Goal: Check status: Check status

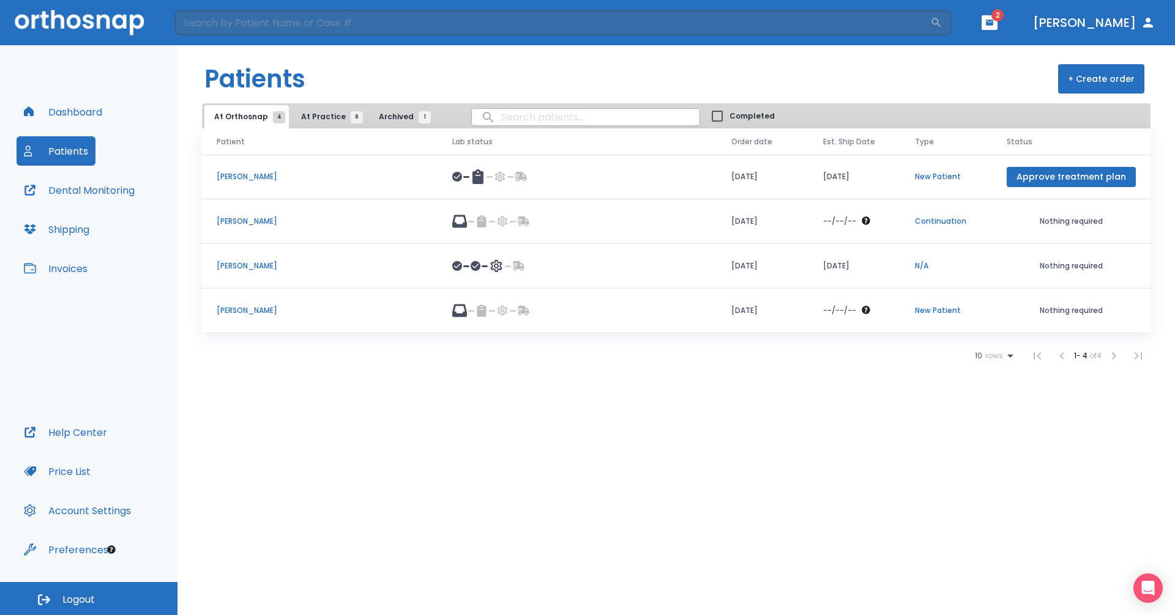
click at [315, 121] on span "At Practice 8" at bounding box center [329, 116] width 56 height 11
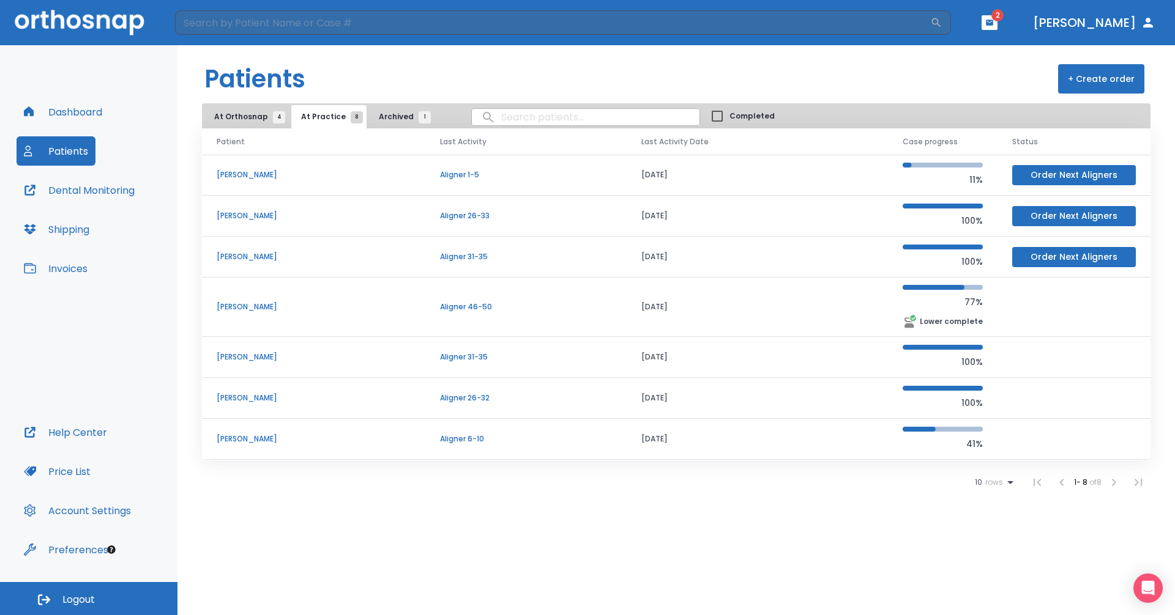
click at [244, 355] on p "[PERSON_NAME]" at bounding box center [314, 357] width 194 height 11
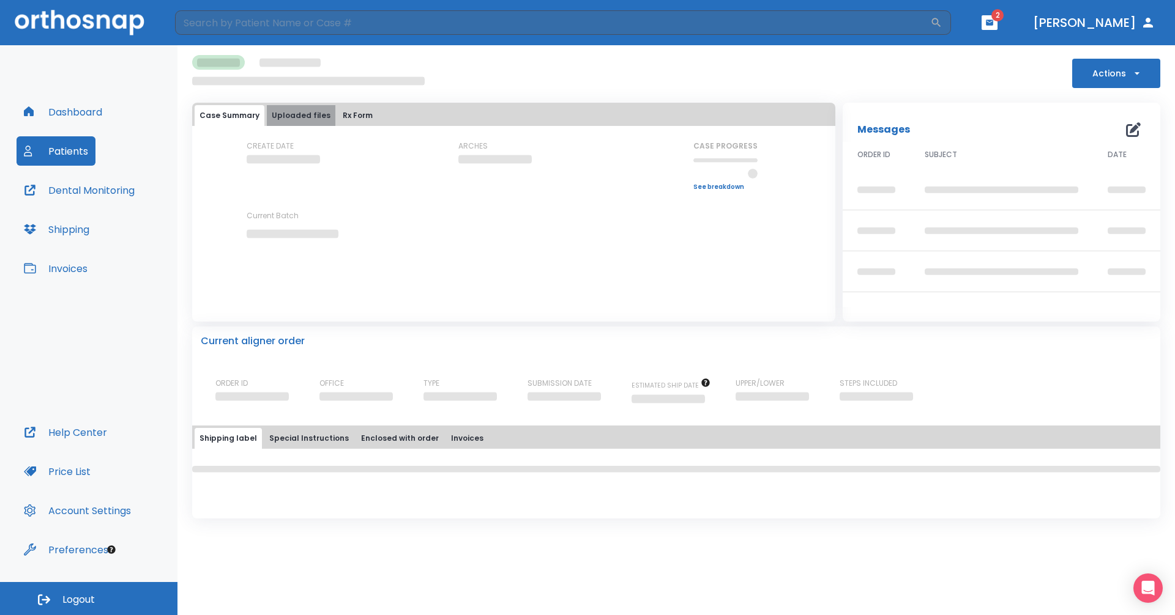
click at [310, 116] on button "Uploaded files" at bounding box center [301, 115] width 69 height 21
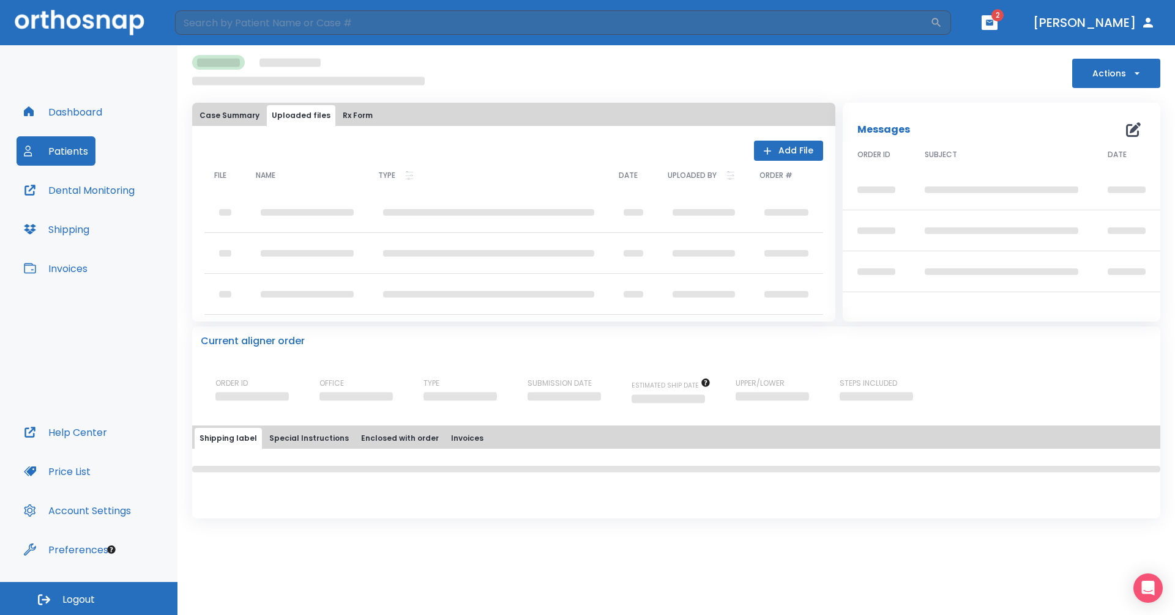
click at [366, 113] on button "Rx Form" at bounding box center [358, 115] width 40 height 21
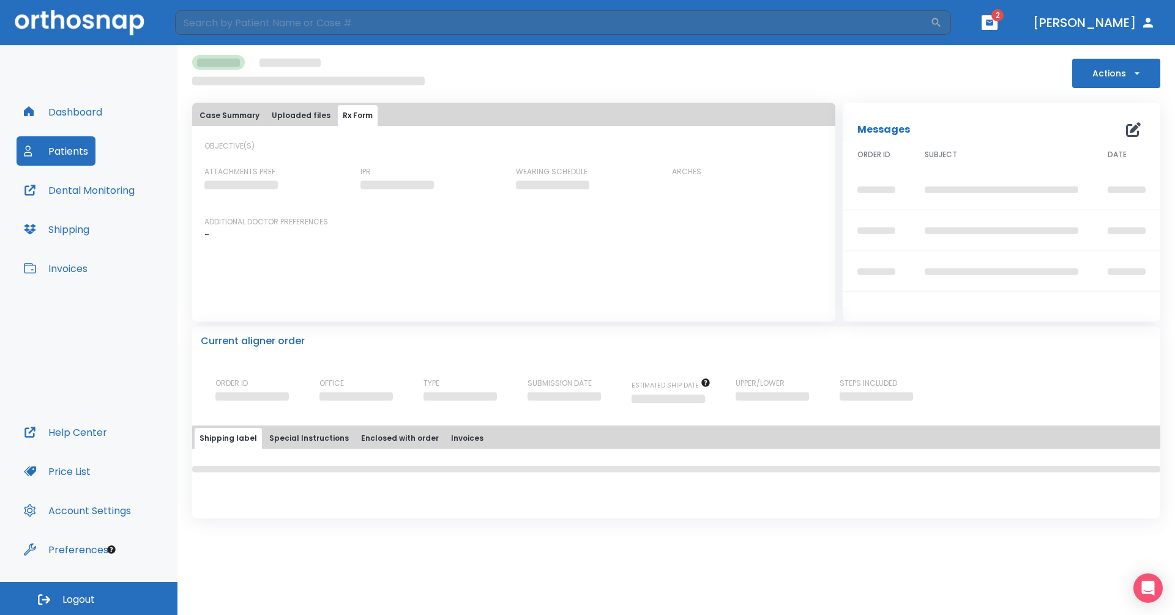
click at [219, 113] on button "Case Summary" at bounding box center [230, 115] width 70 height 21
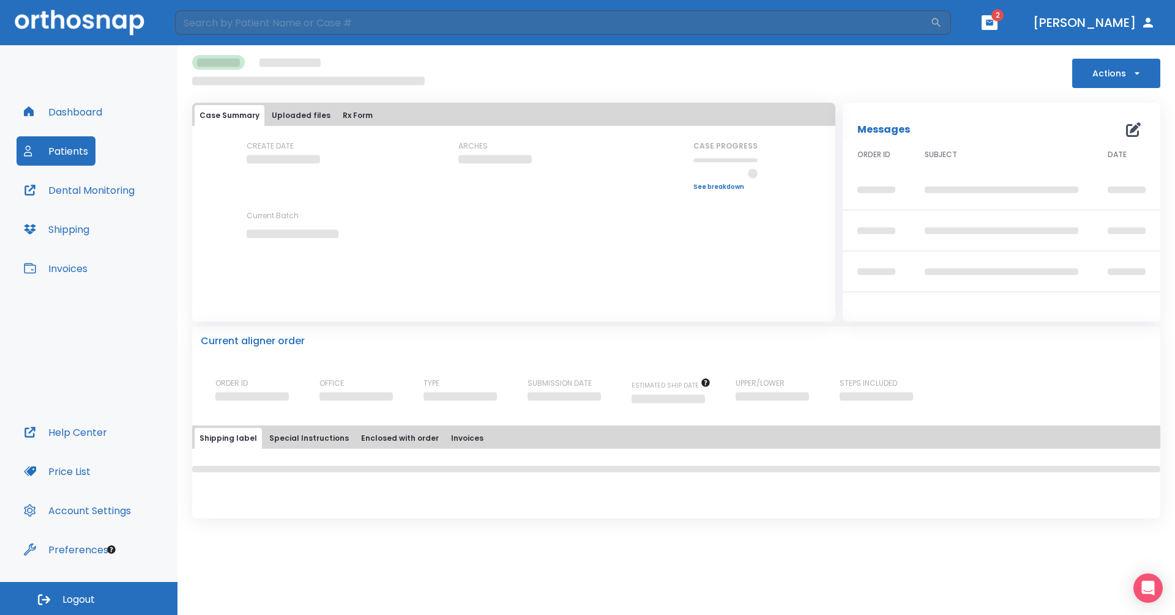
click at [69, 147] on button "Patients" at bounding box center [56, 150] width 79 height 29
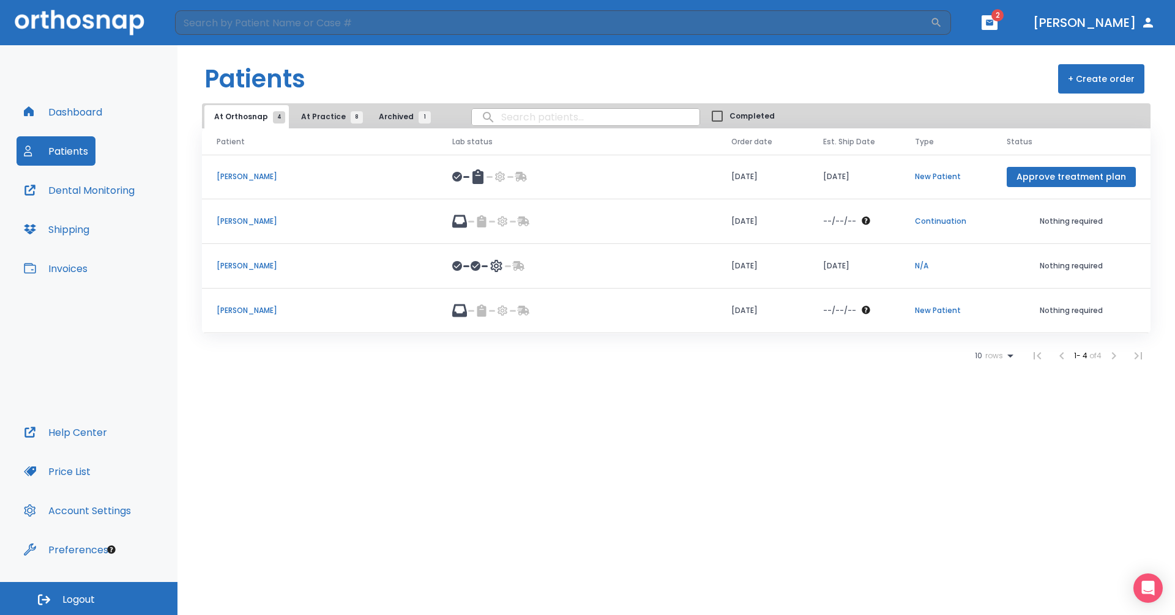
click at [997, 22] on button "button" at bounding box center [989, 22] width 16 height 15
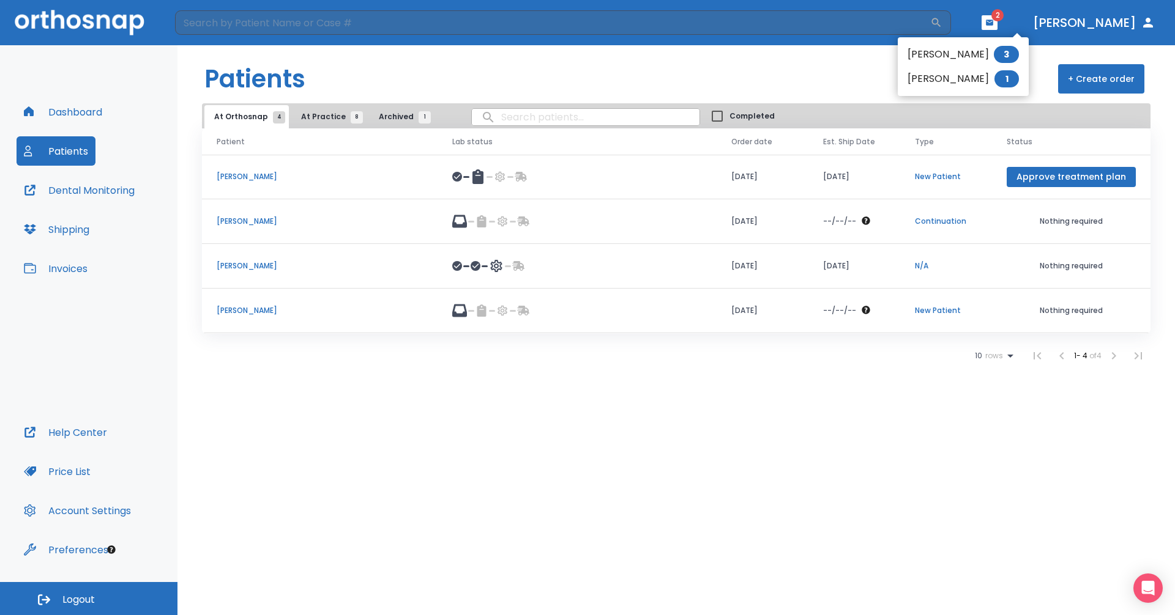
click at [847, 75] on div at bounding box center [587, 307] width 1175 height 615
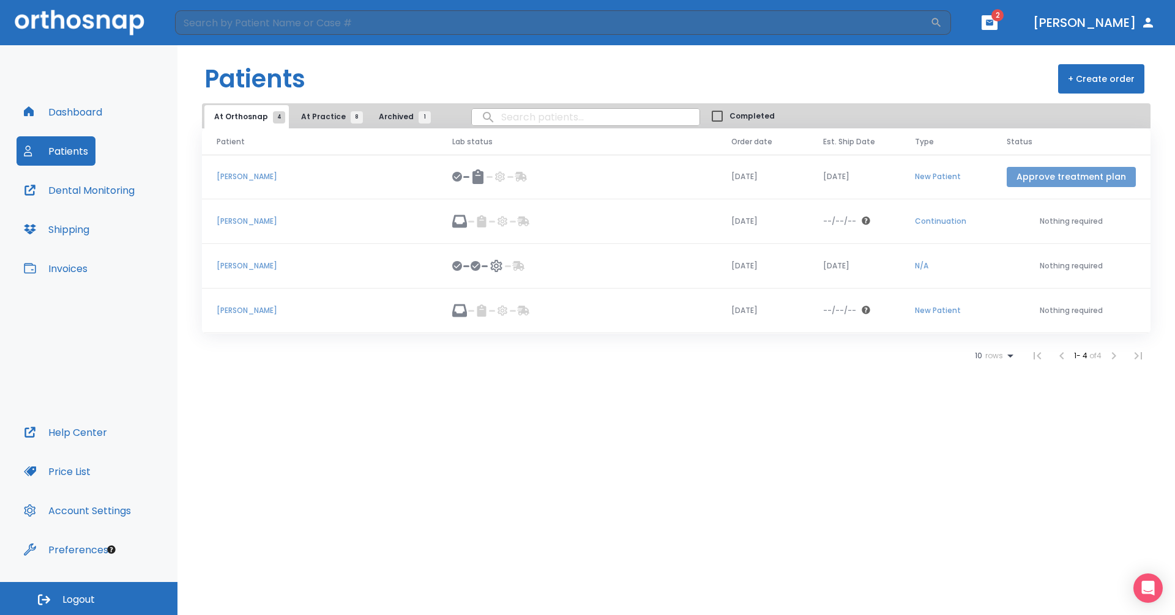
click at [1075, 175] on button "Approve treatment plan" at bounding box center [1070, 177] width 129 height 20
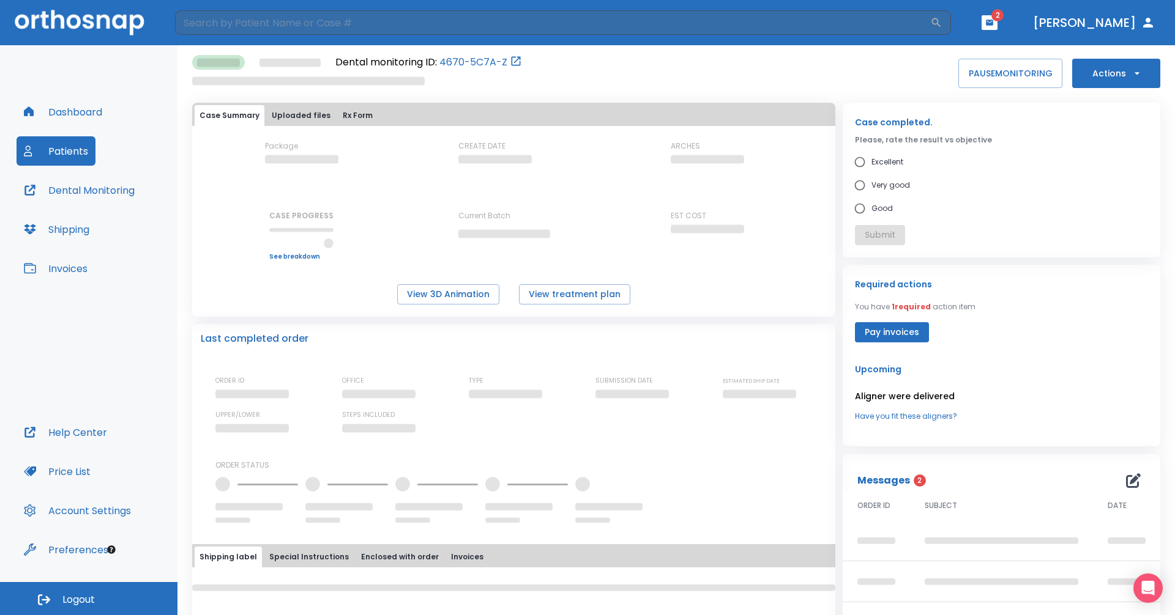
click at [48, 116] on button "Dashboard" at bounding box center [63, 111] width 93 height 29
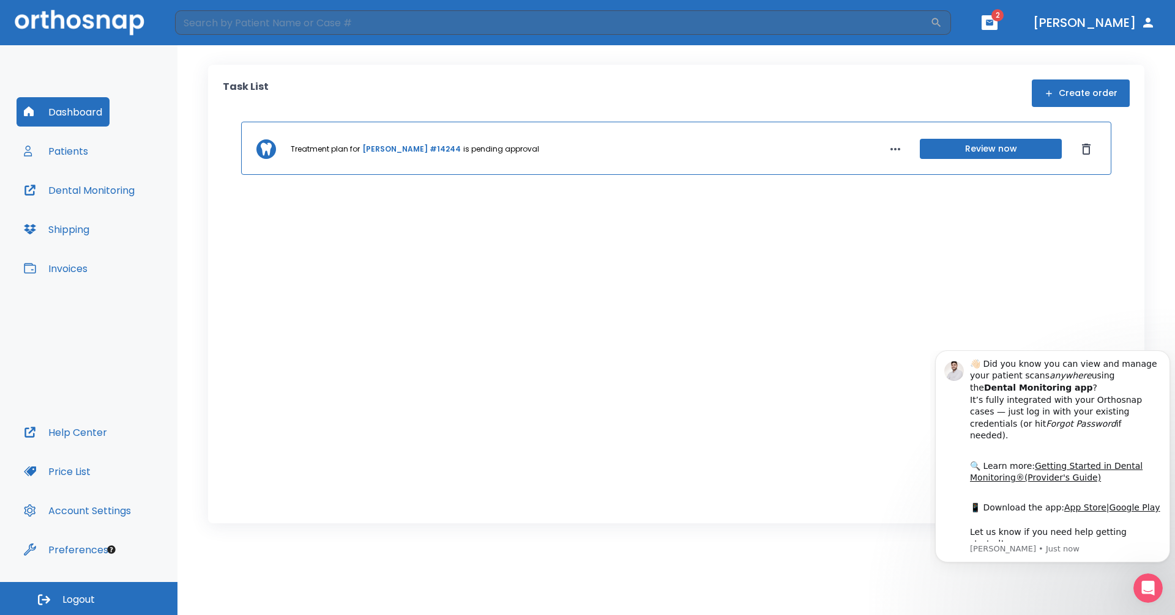
click at [43, 158] on button "Patients" at bounding box center [56, 150] width 79 height 29
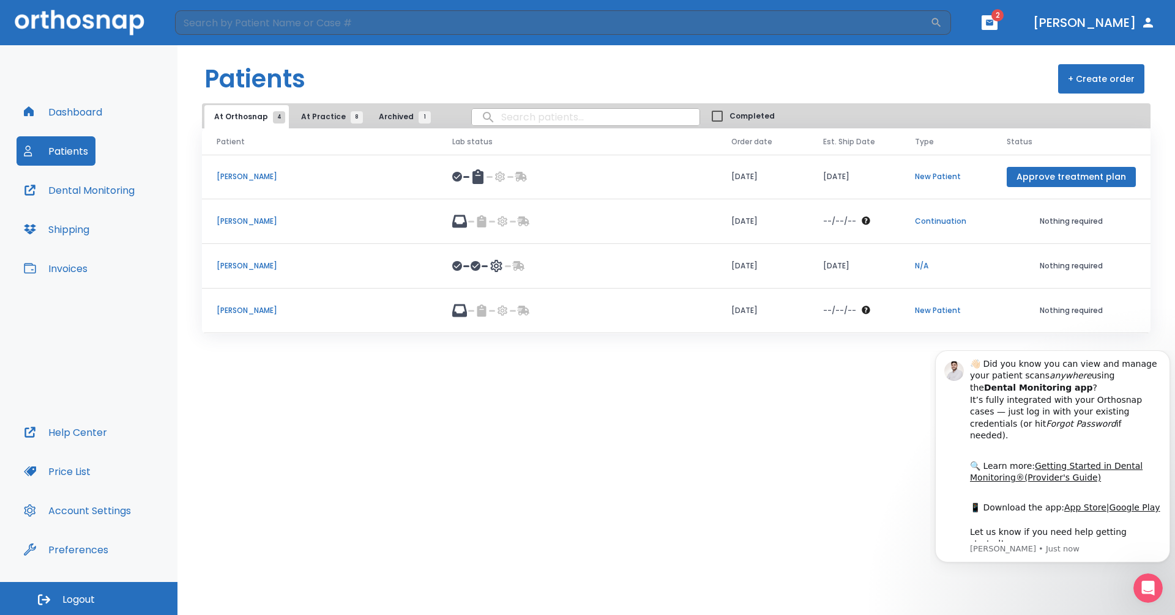
click at [325, 113] on span "At Practice 8" at bounding box center [329, 116] width 56 height 11
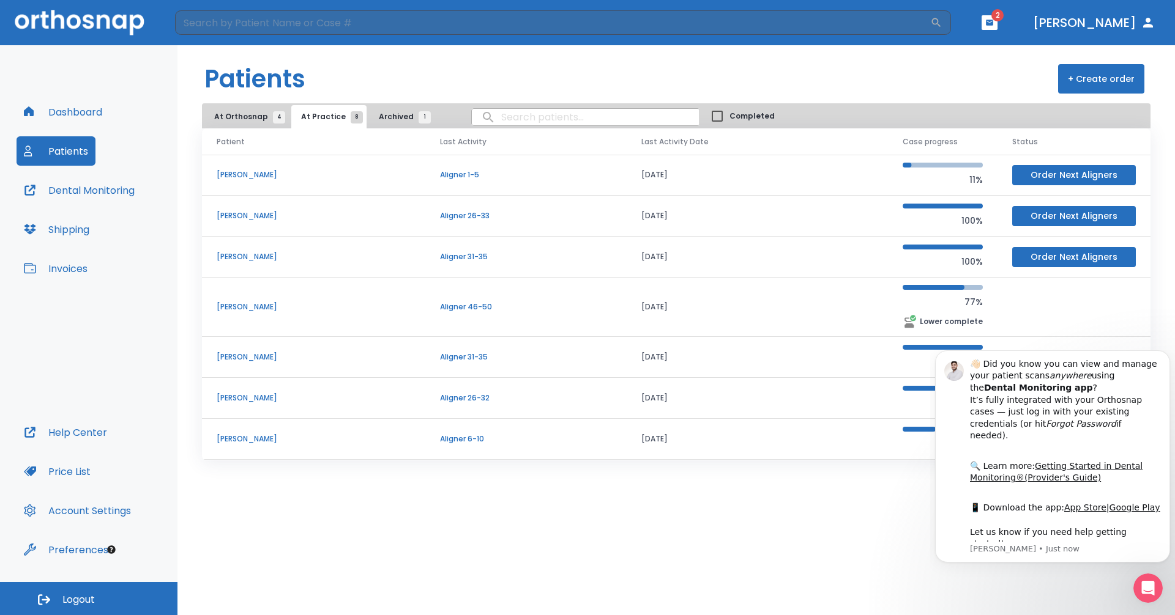
click at [262, 355] on p "[PERSON_NAME]" at bounding box center [314, 357] width 194 height 11
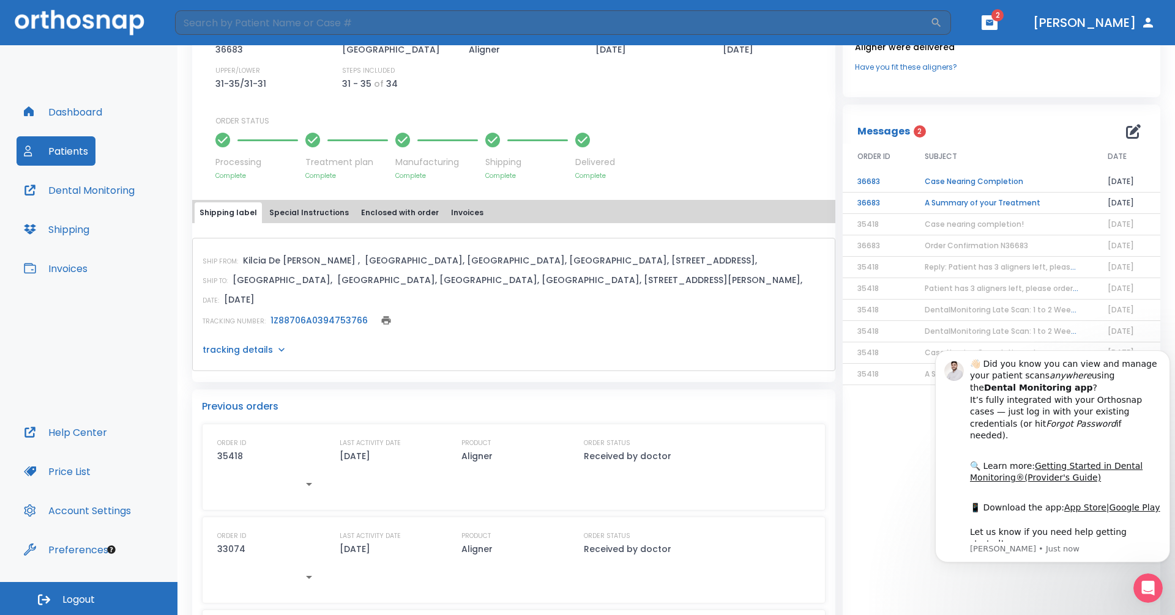
scroll to position [308, 0]
